Goal: Task Accomplishment & Management: Manage account settings

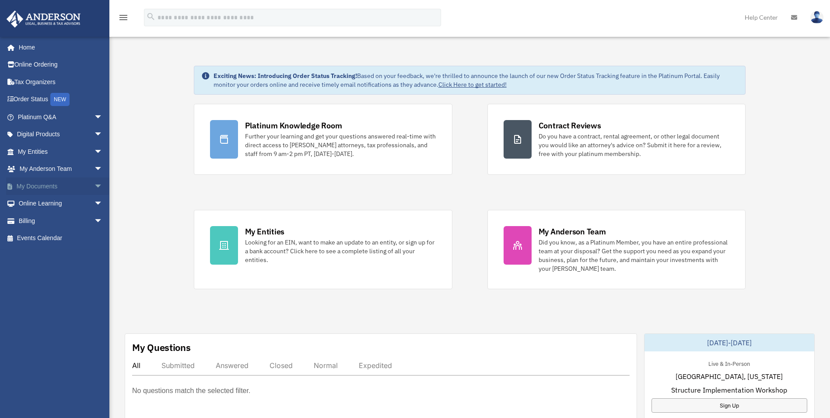
click at [42, 184] on link "My Documents arrow_drop_down" at bounding box center [61, 186] width 110 height 18
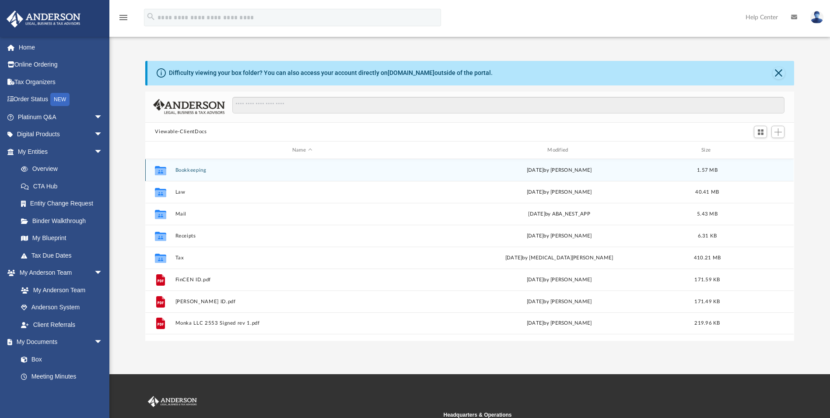
scroll to position [193, 643]
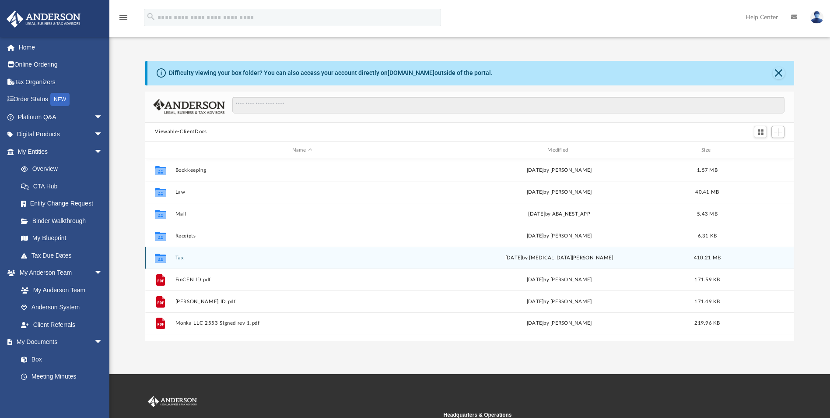
click at [179, 258] on button "Tax" at bounding box center [302, 258] width 253 height 6
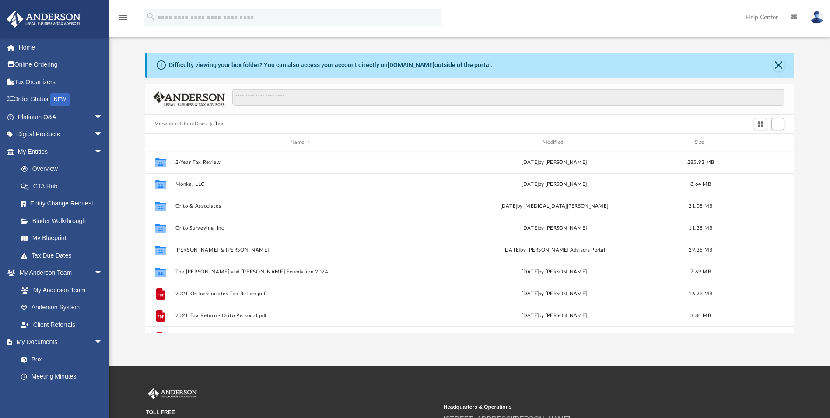
scroll to position [0, 0]
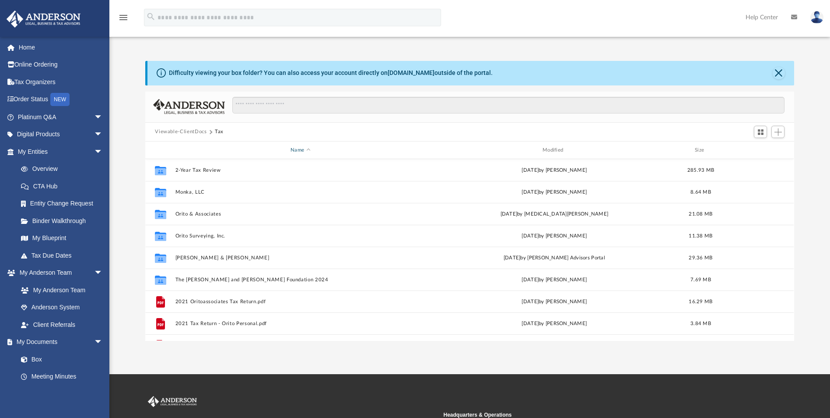
click at [300, 150] on div "Name" at bounding box center [300, 150] width 250 height 8
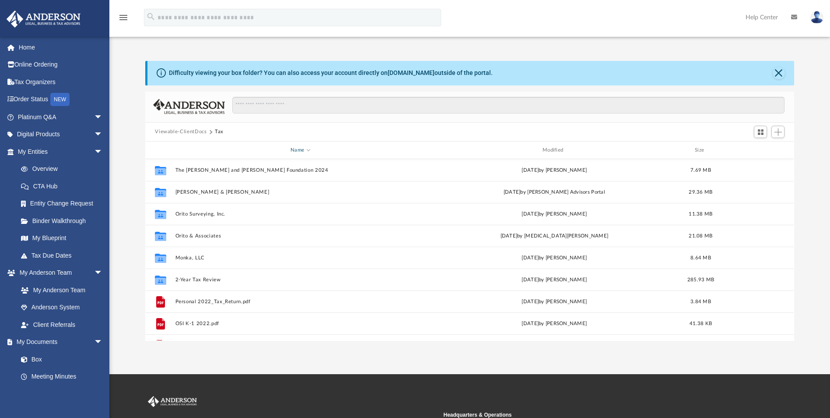
click at [296, 149] on div "Name" at bounding box center [300, 150] width 250 height 8
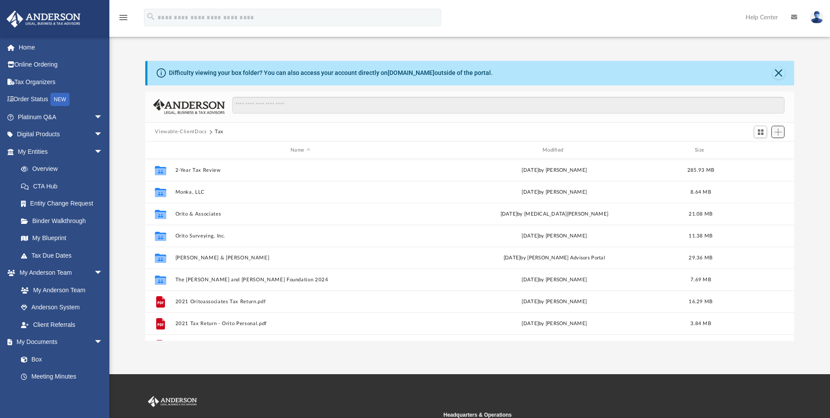
click at [777, 131] on span "Add" at bounding box center [778, 131] width 7 height 7
click at [760, 150] on li "Upload" at bounding box center [766, 149] width 28 height 9
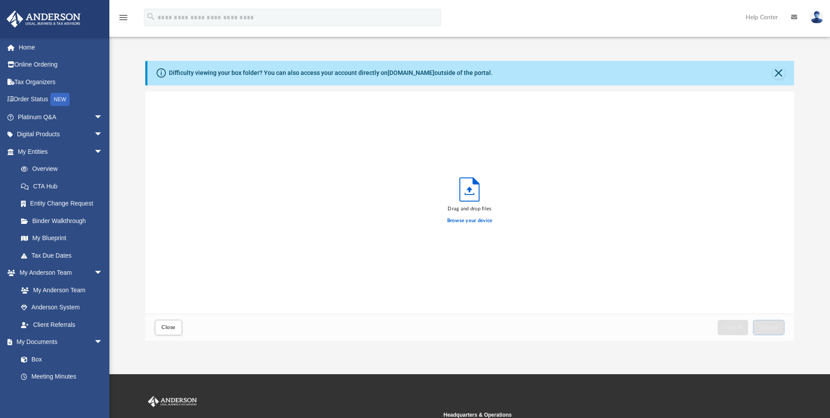
scroll to position [215, 643]
click at [478, 222] on label "Browse your device" at bounding box center [470, 221] width 46 height 8
click at [0, 0] on input "Browse your device" at bounding box center [0, 0] width 0 height 0
click at [778, 323] on button "Upload" at bounding box center [769, 327] width 32 height 15
click at [166, 322] on button "Close" at bounding box center [168, 327] width 27 height 15
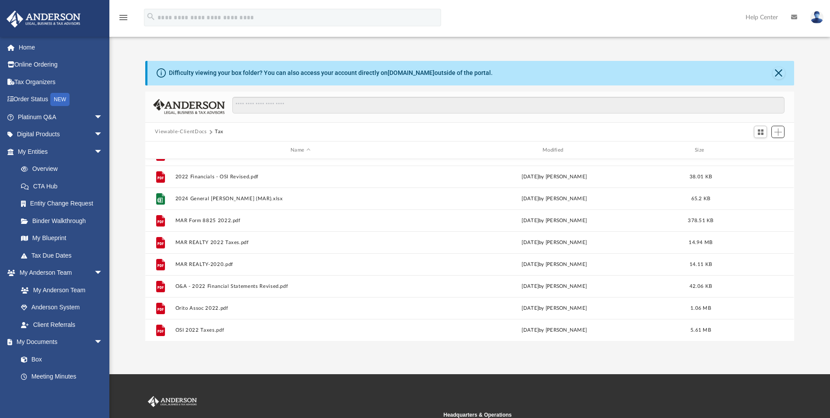
scroll to position [175, 0]
